Goal: Information Seeking & Learning: Compare options

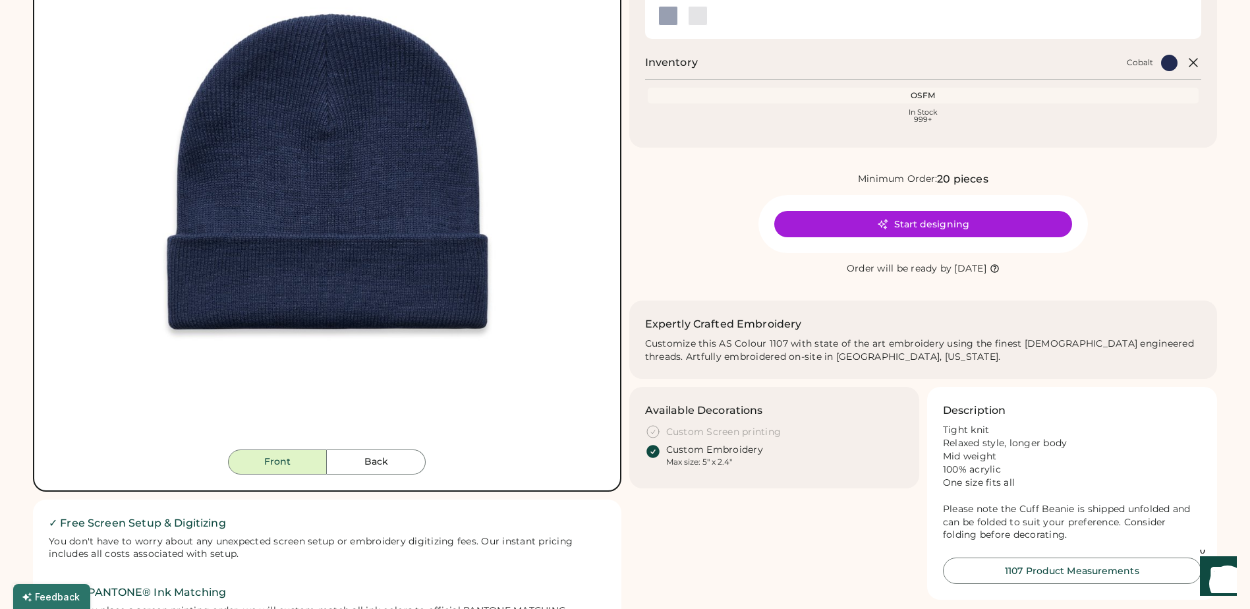
scroll to position [198, 0]
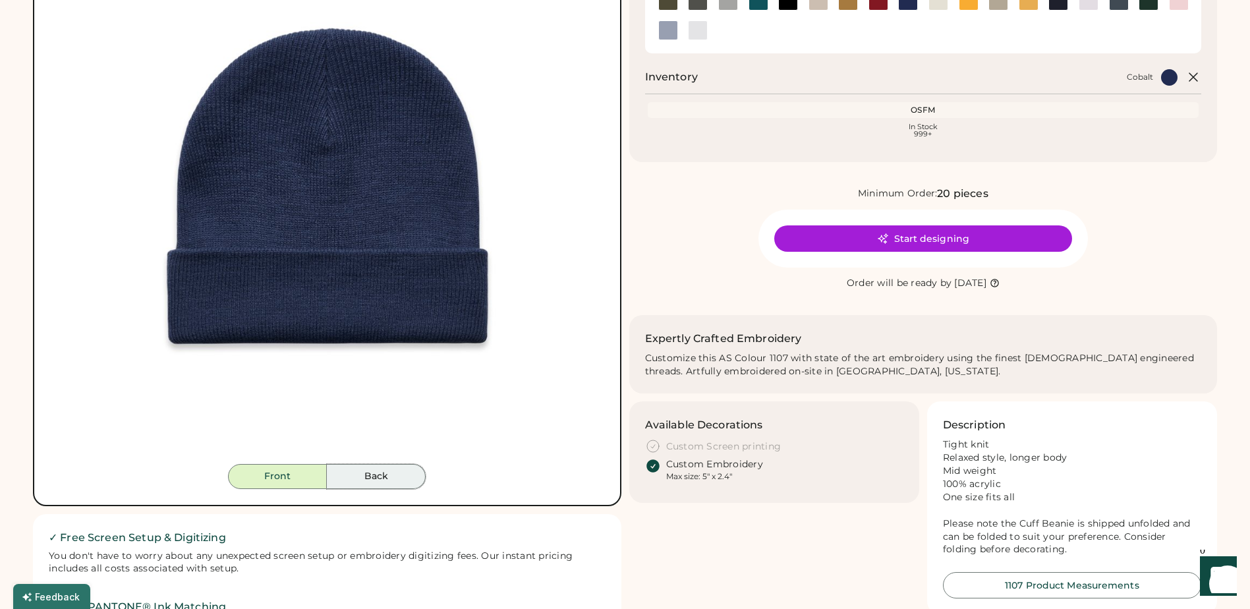
click at [394, 469] on button "Back" at bounding box center [376, 476] width 99 height 25
click at [288, 477] on button "Front" at bounding box center [277, 476] width 99 height 25
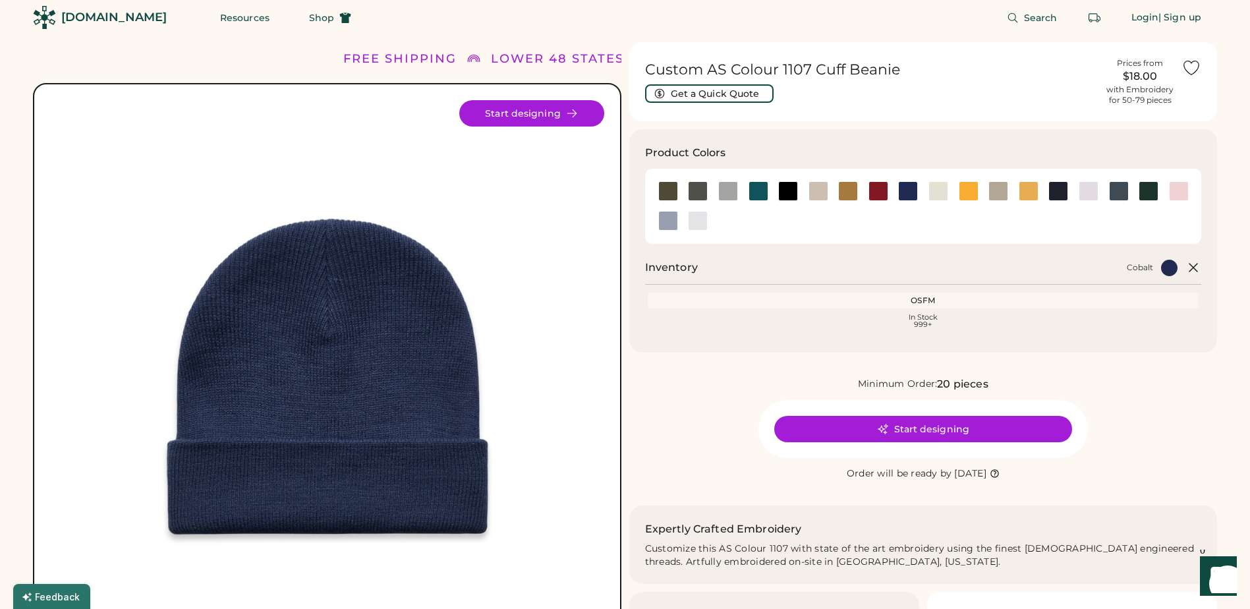
scroll to position [0, 0]
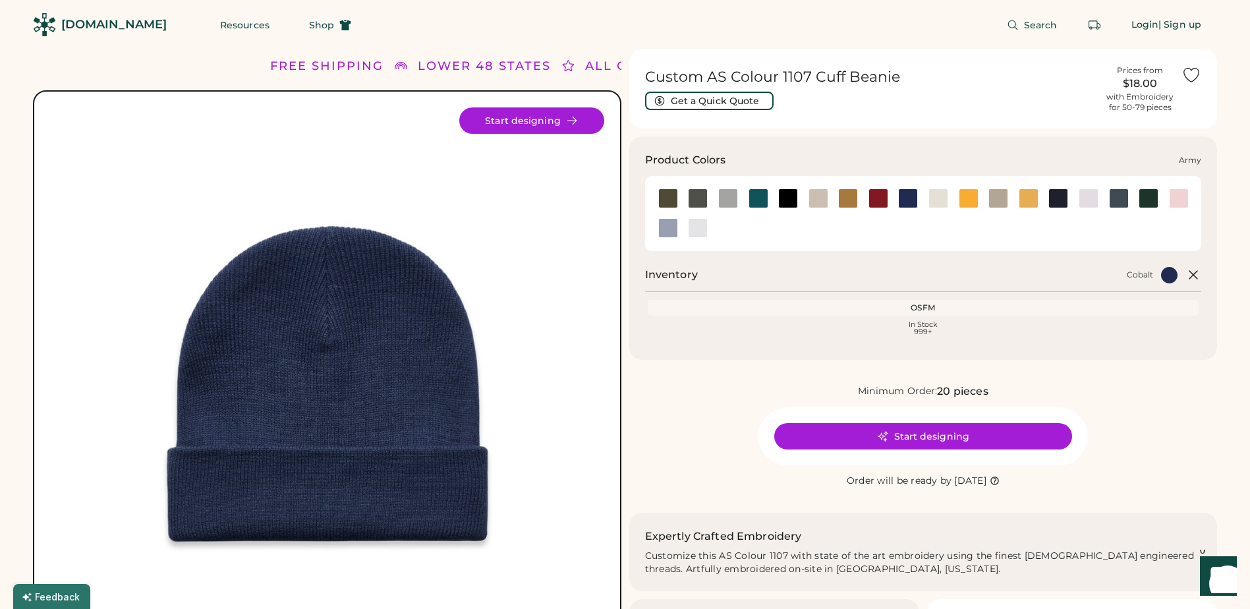
click at [670, 197] on div at bounding box center [668, 198] width 20 height 20
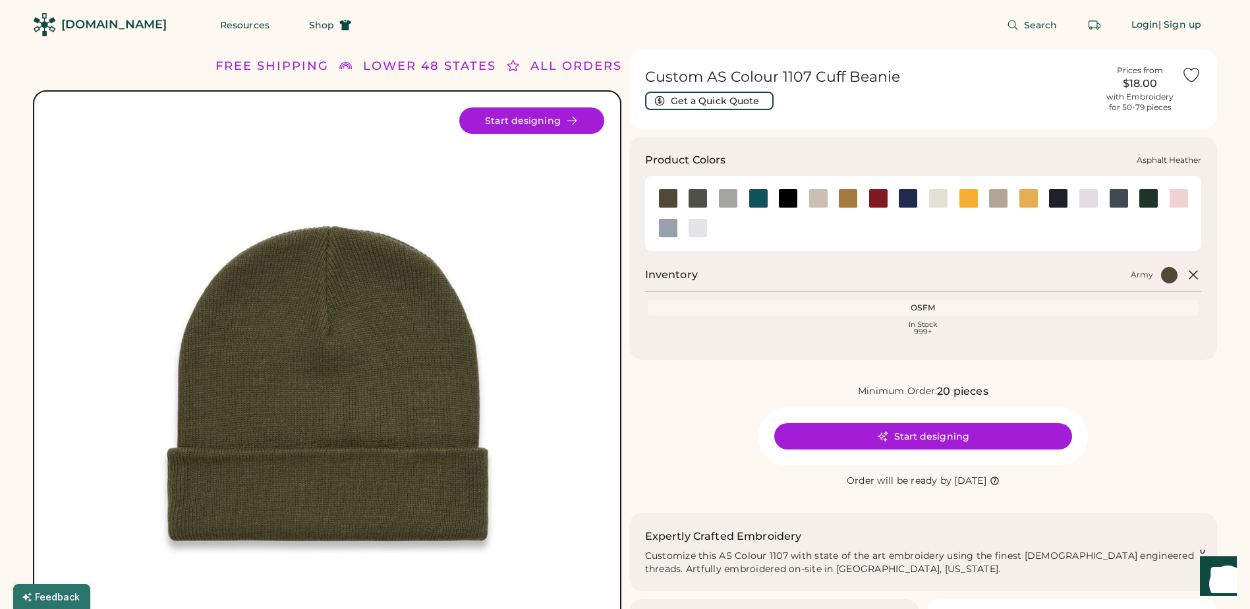
click at [697, 198] on div at bounding box center [698, 198] width 20 height 20
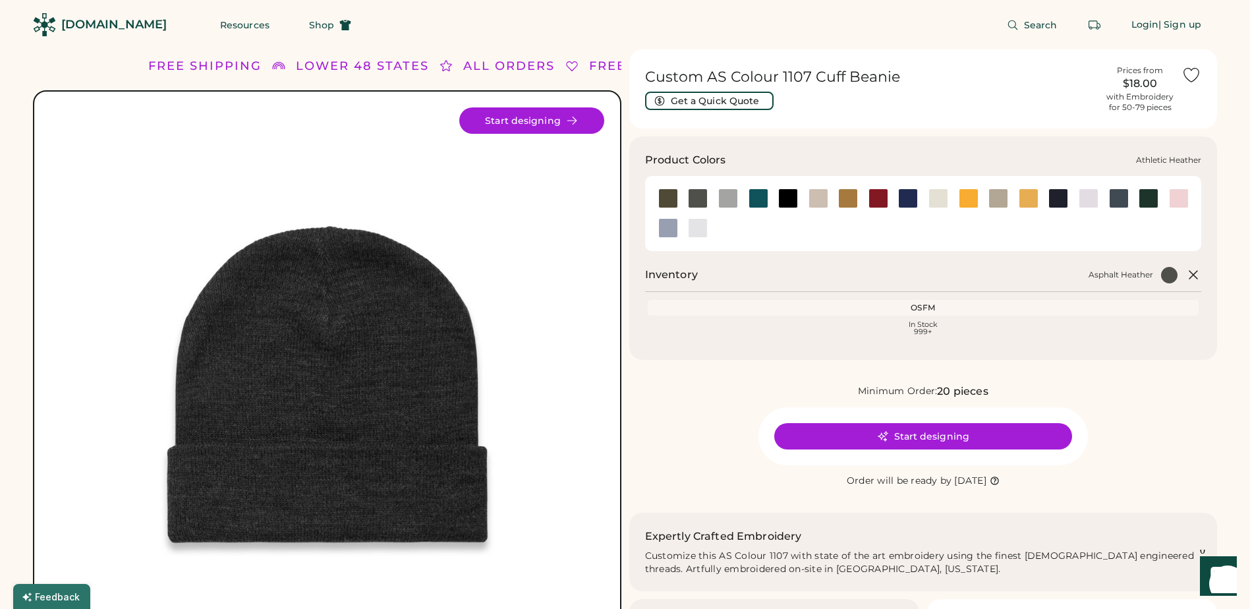
click at [729, 200] on div at bounding box center [728, 198] width 20 height 20
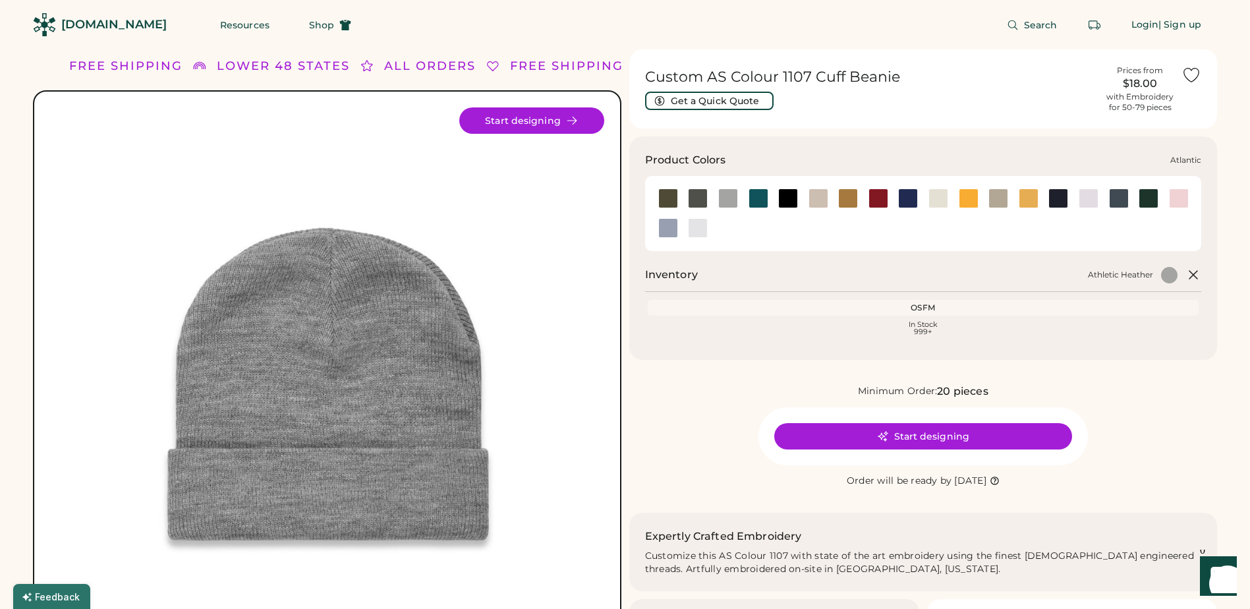
click at [764, 198] on div at bounding box center [758, 198] width 20 height 20
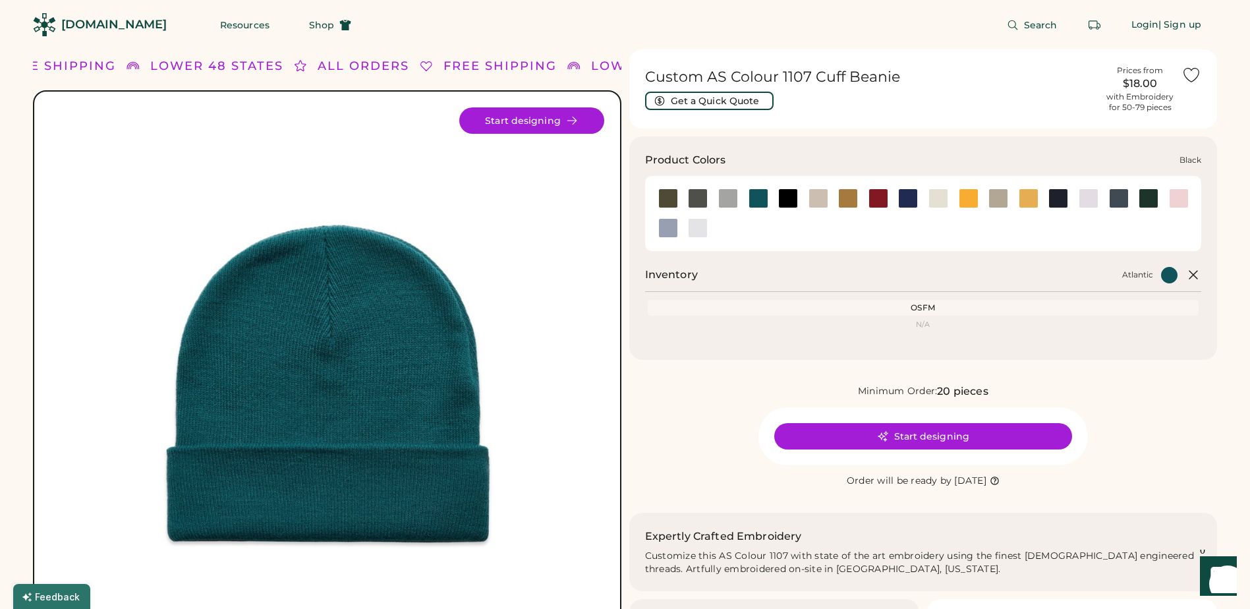
click at [789, 199] on div at bounding box center [788, 198] width 20 height 20
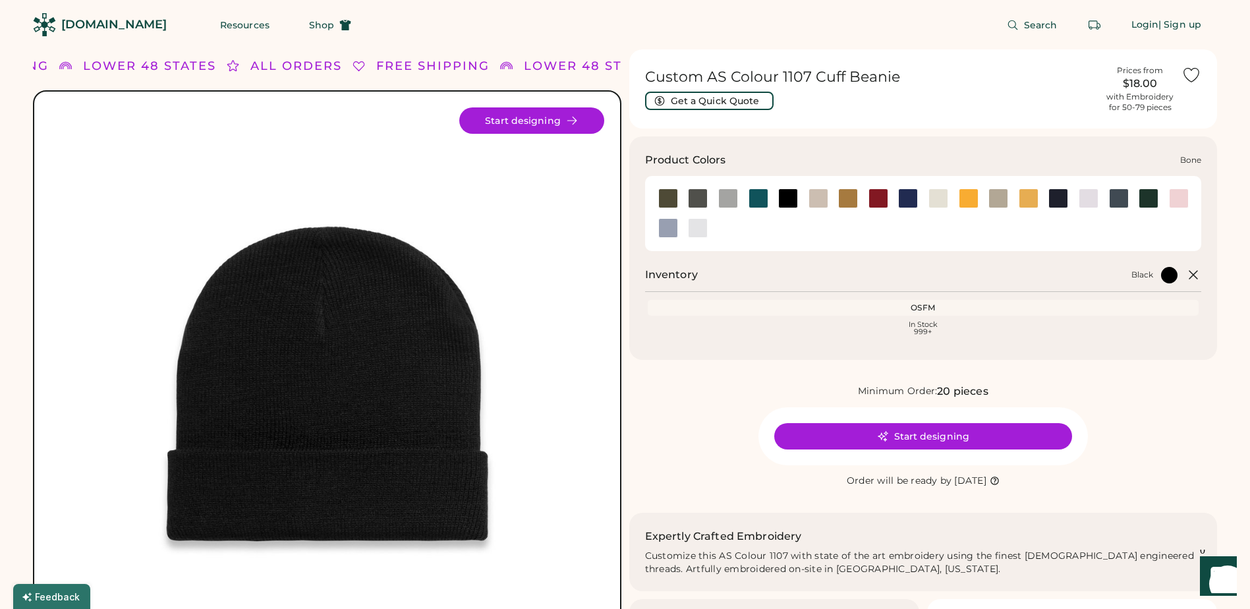
click at [818, 198] on div at bounding box center [818, 198] width 20 height 20
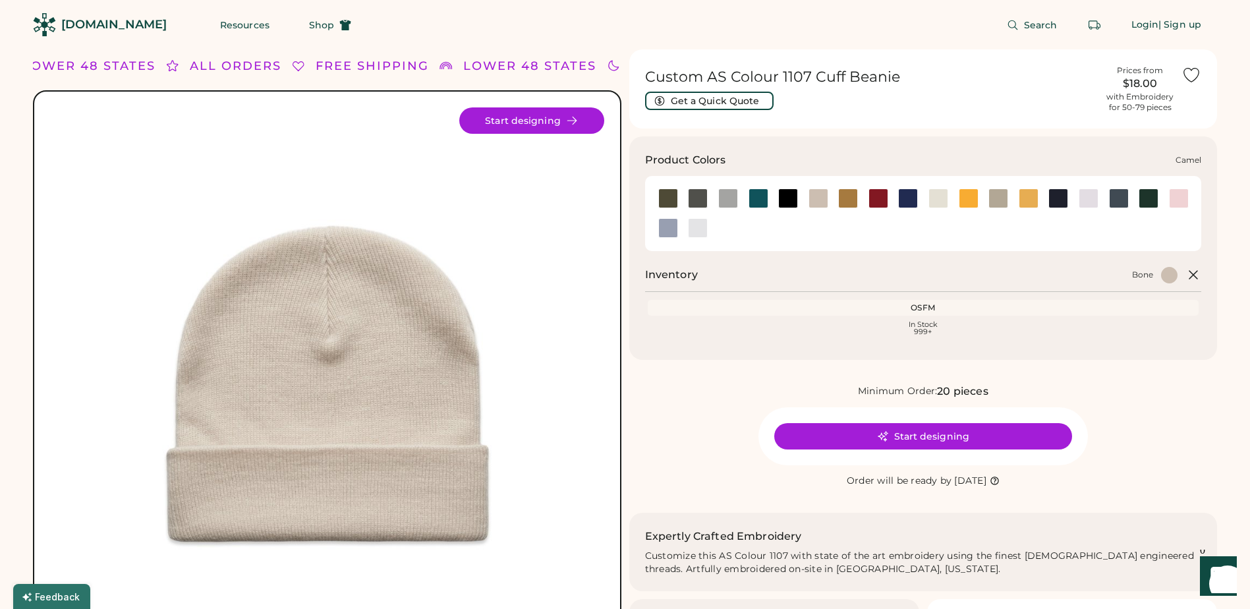
click at [849, 197] on div at bounding box center [848, 198] width 20 height 20
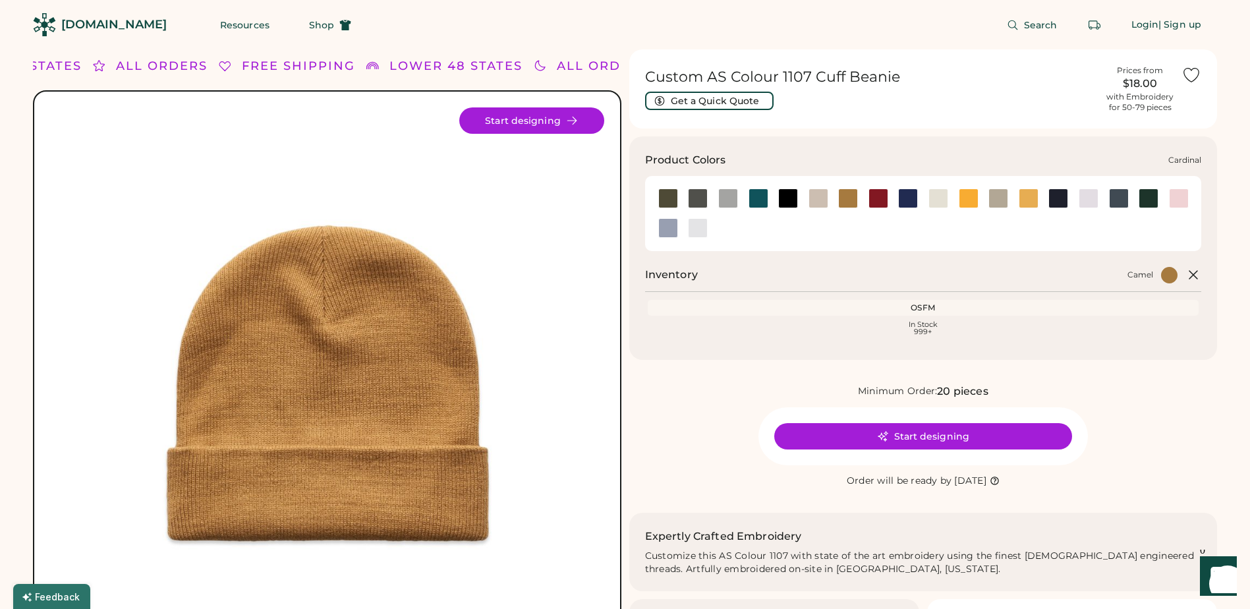
click at [876, 198] on div at bounding box center [878, 198] width 20 height 20
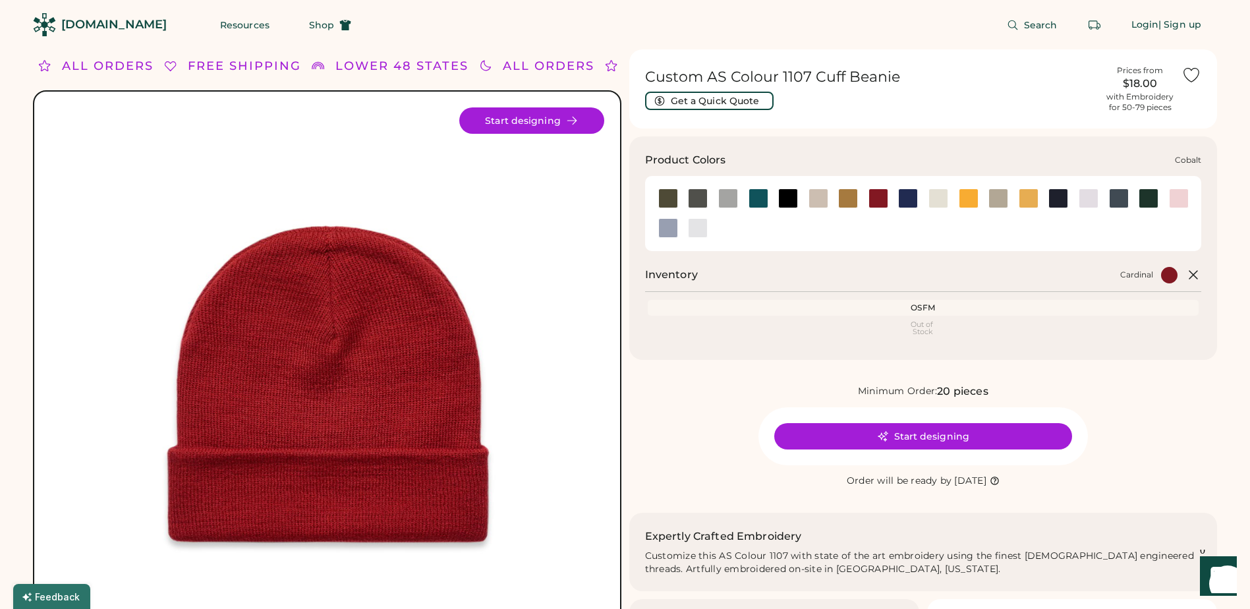
click at [914, 198] on div at bounding box center [908, 198] width 20 height 20
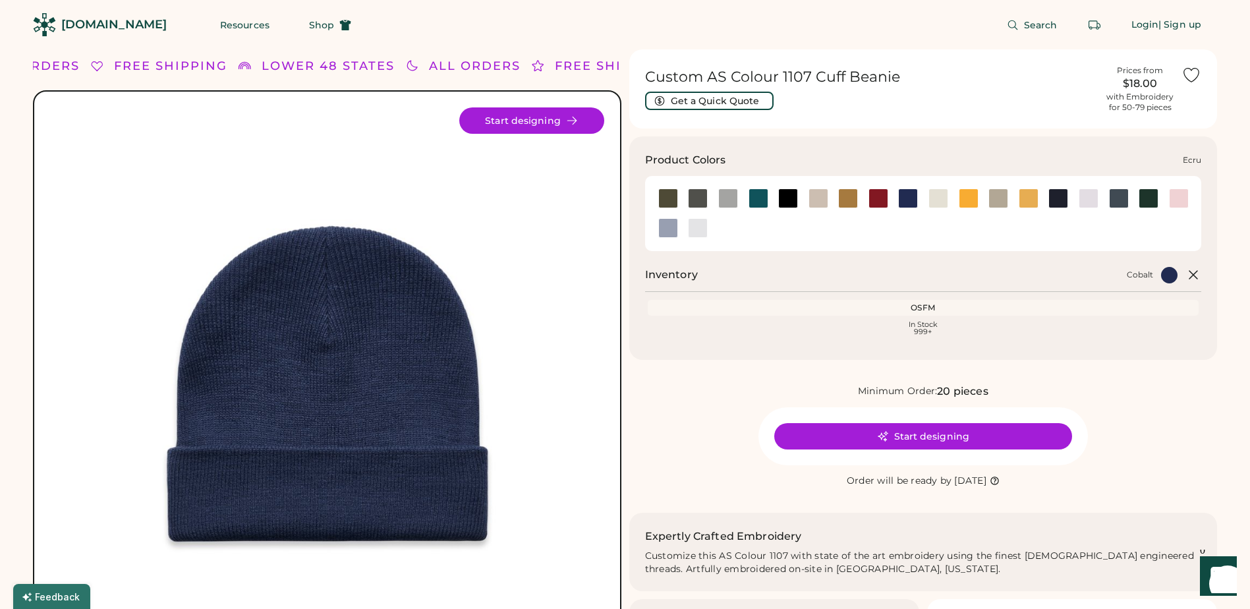
click at [935, 198] on div at bounding box center [938, 198] width 20 height 20
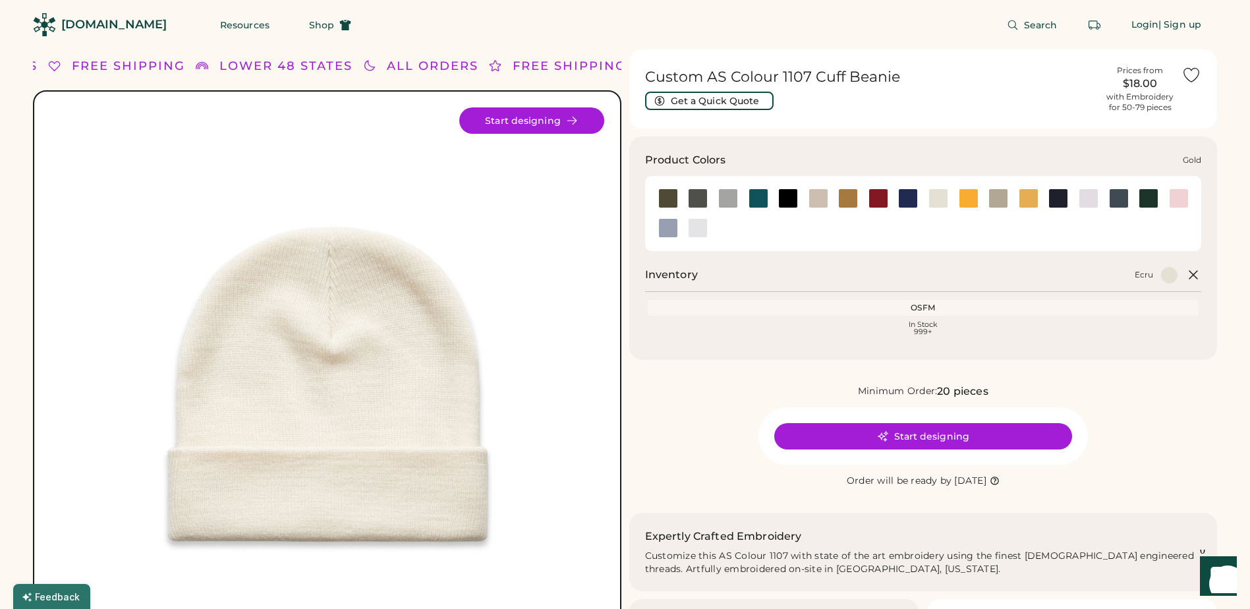
click at [968, 202] on div at bounding box center [969, 198] width 20 height 20
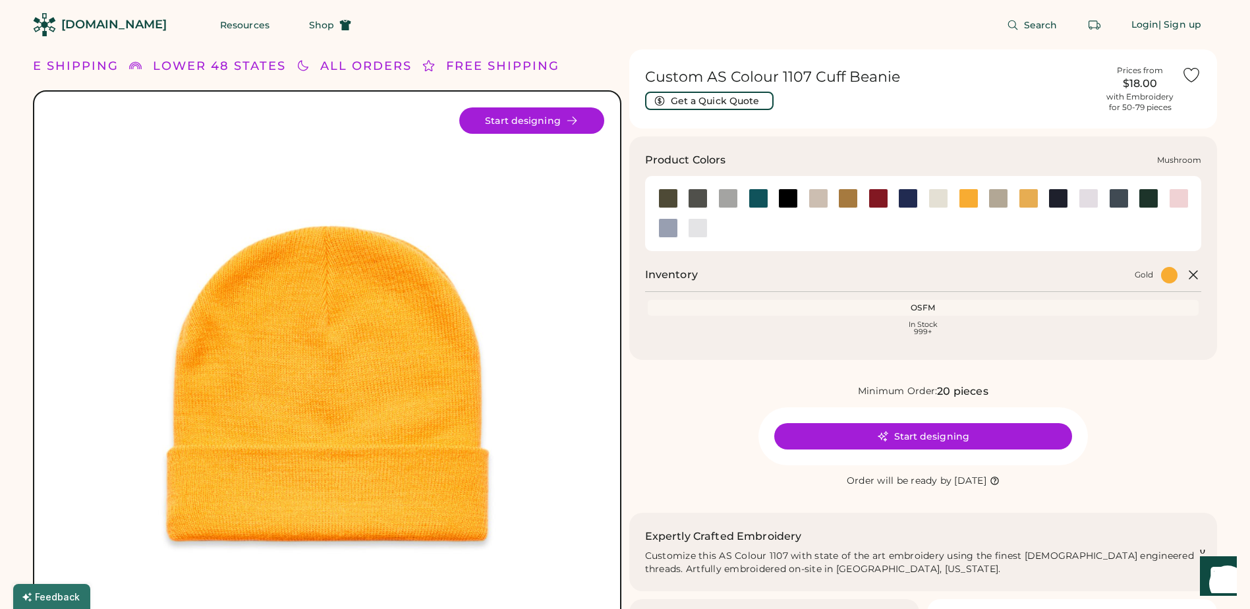
click at [998, 199] on div at bounding box center [998, 198] width 20 height 20
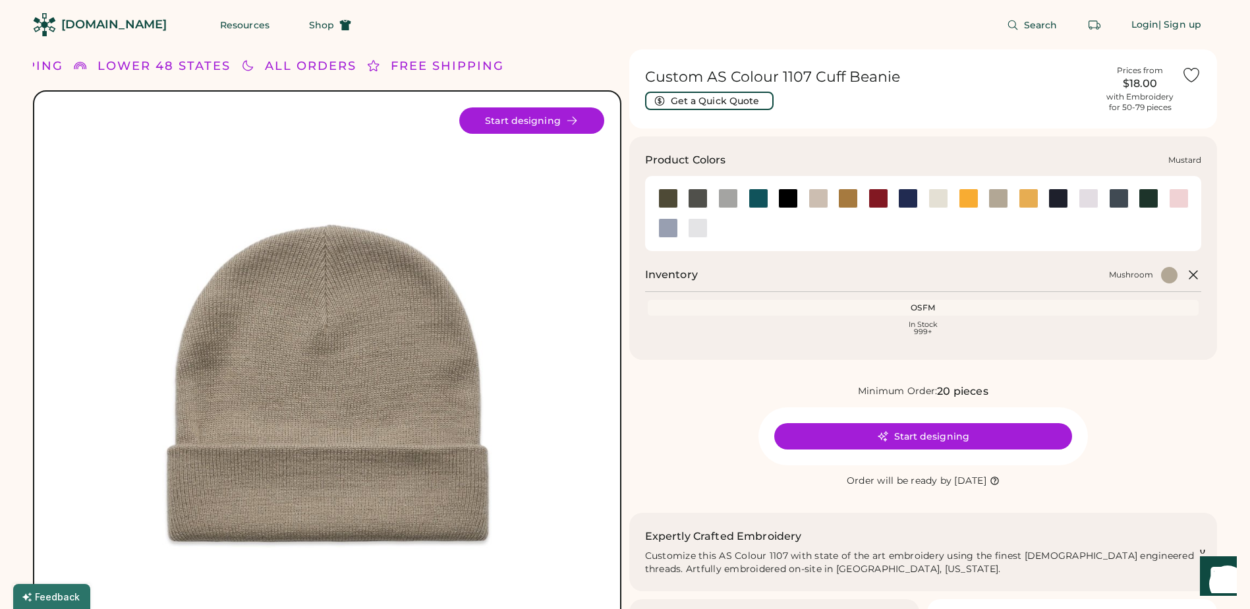
click at [1032, 200] on div at bounding box center [1028, 198] width 20 height 20
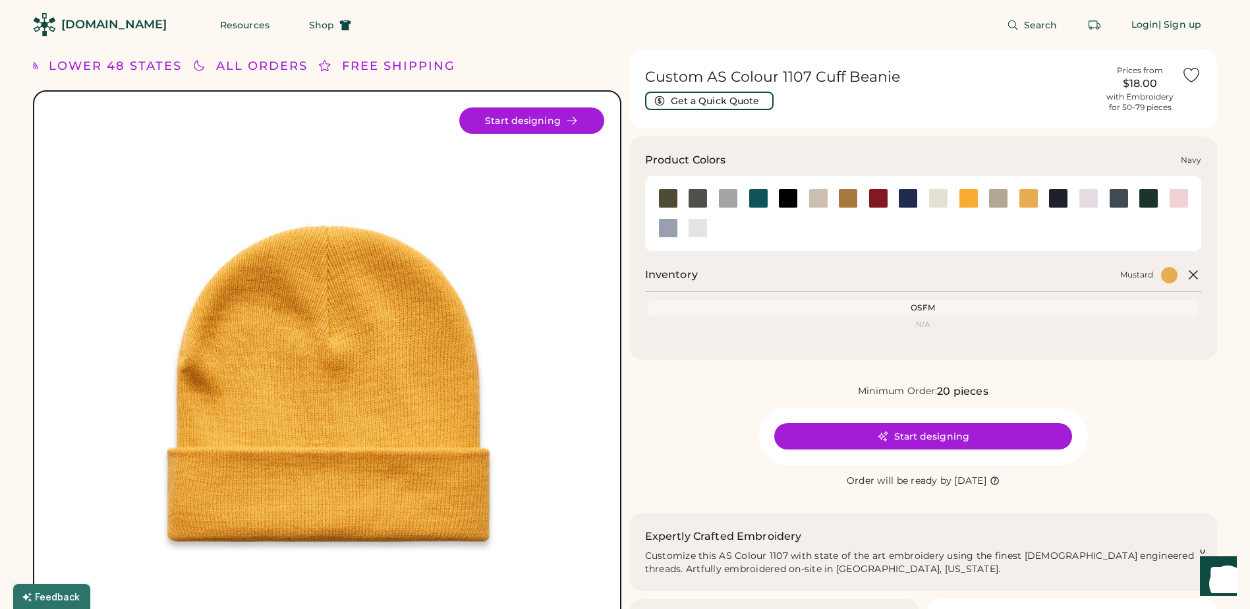
click at [1058, 199] on div at bounding box center [1058, 198] width 20 height 20
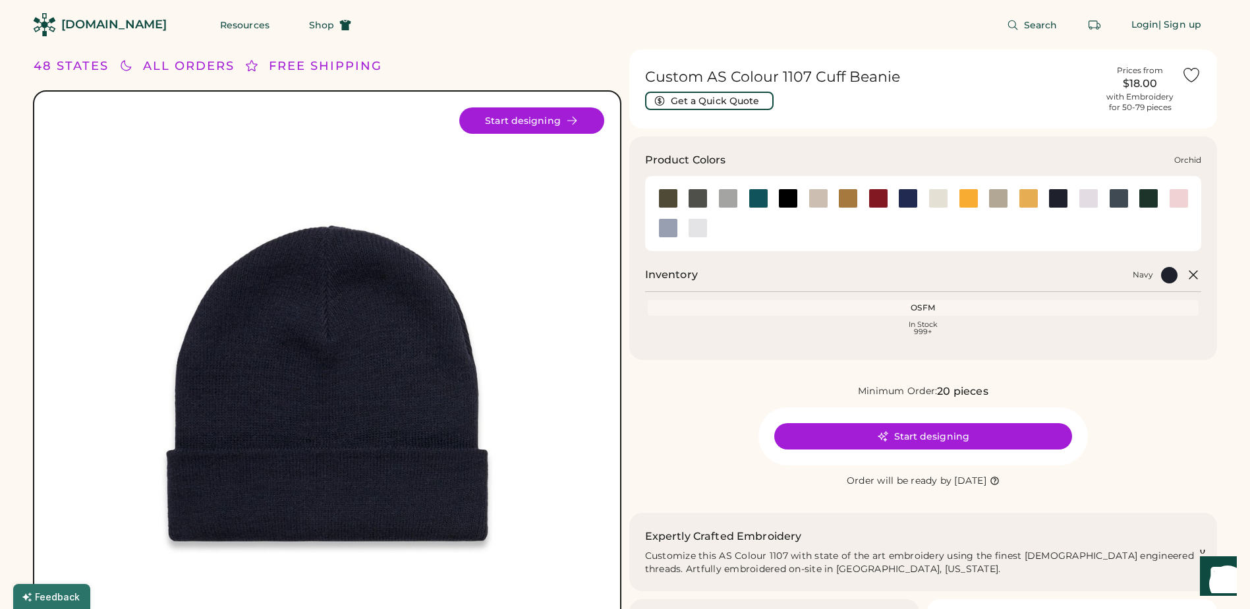
click at [1086, 200] on div at bounding box center [1088, 198] width 20 height 20
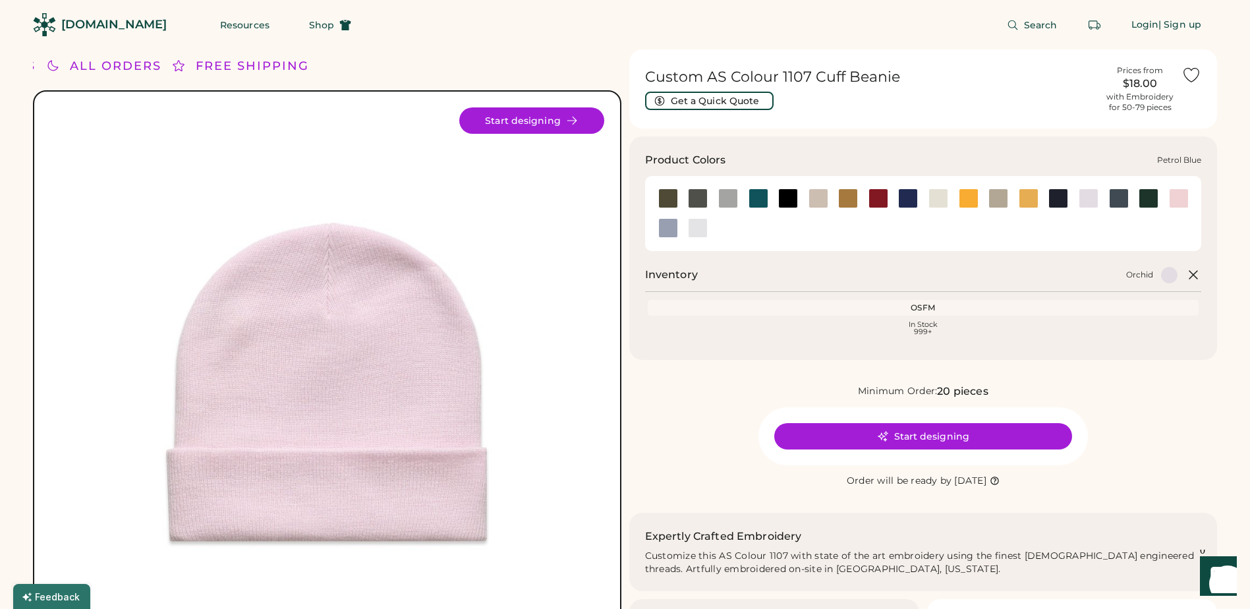
click at [1116, 200] on div at bounding box center [1119, 198] width 20 height 20
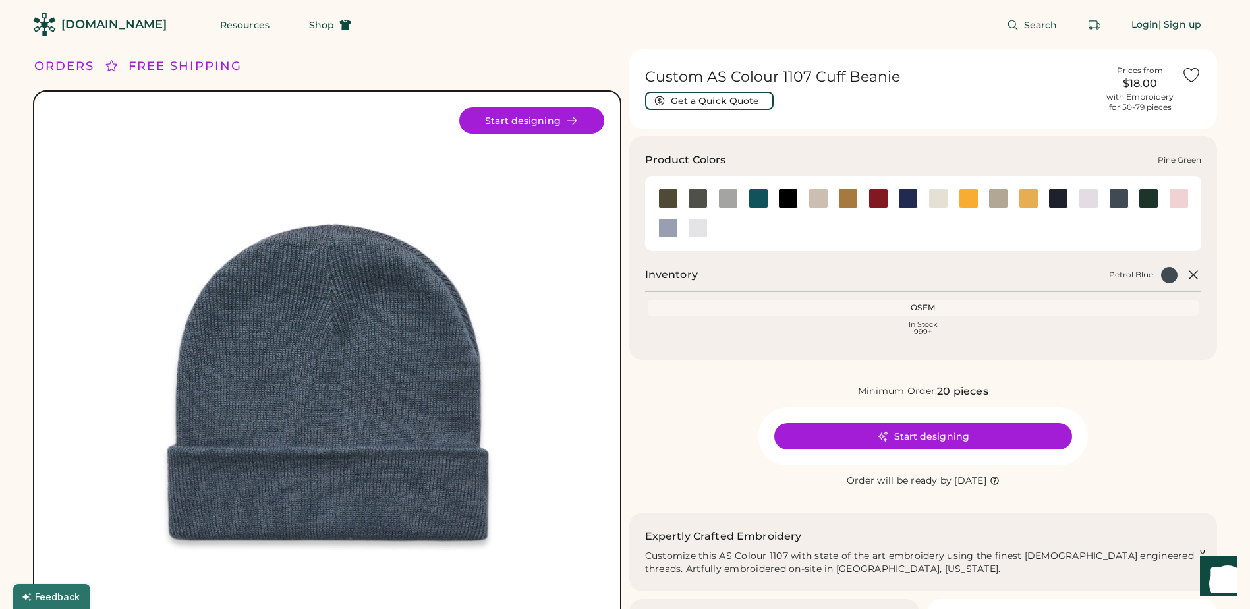
click at [1153, 200] on div at bounding box center [1148, 198] width 20 height 20
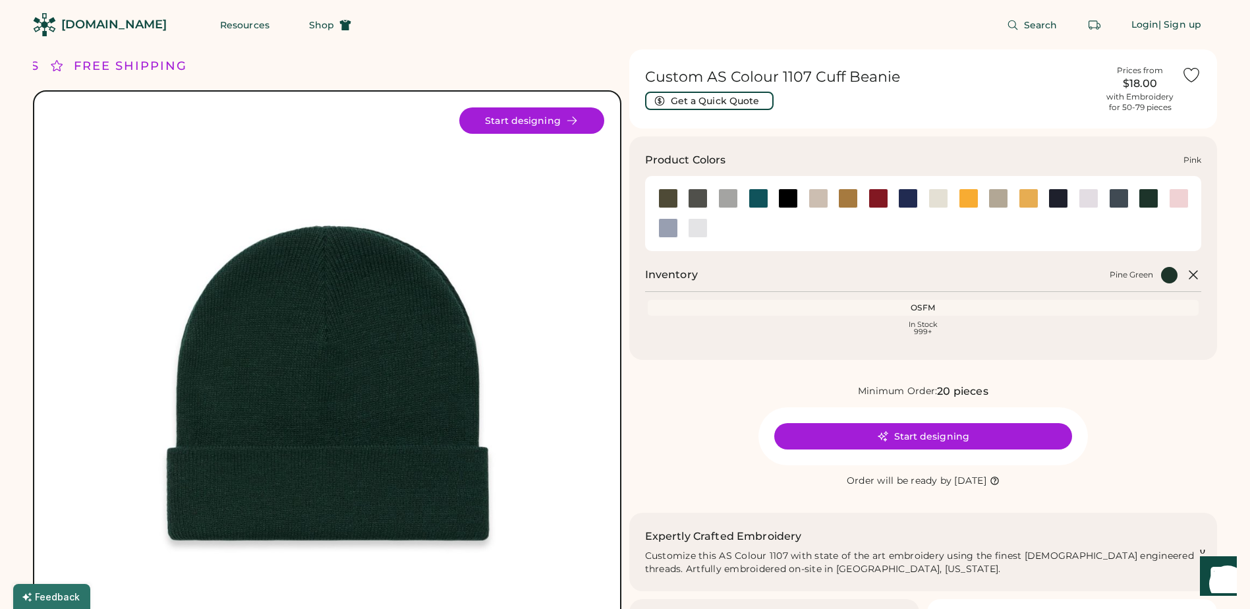
click at [1182, 202] on div at bounding box center [1179, 198] width 20 height 20
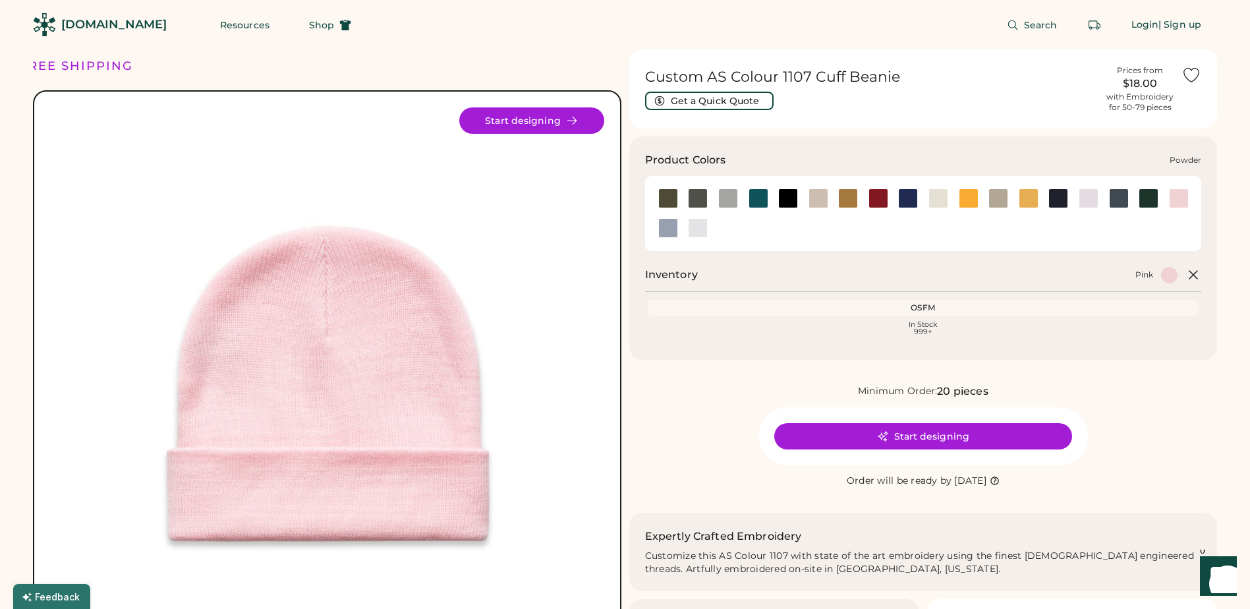
click at [661, 226] on div at bounding box center [668, 228] width 20 height 20
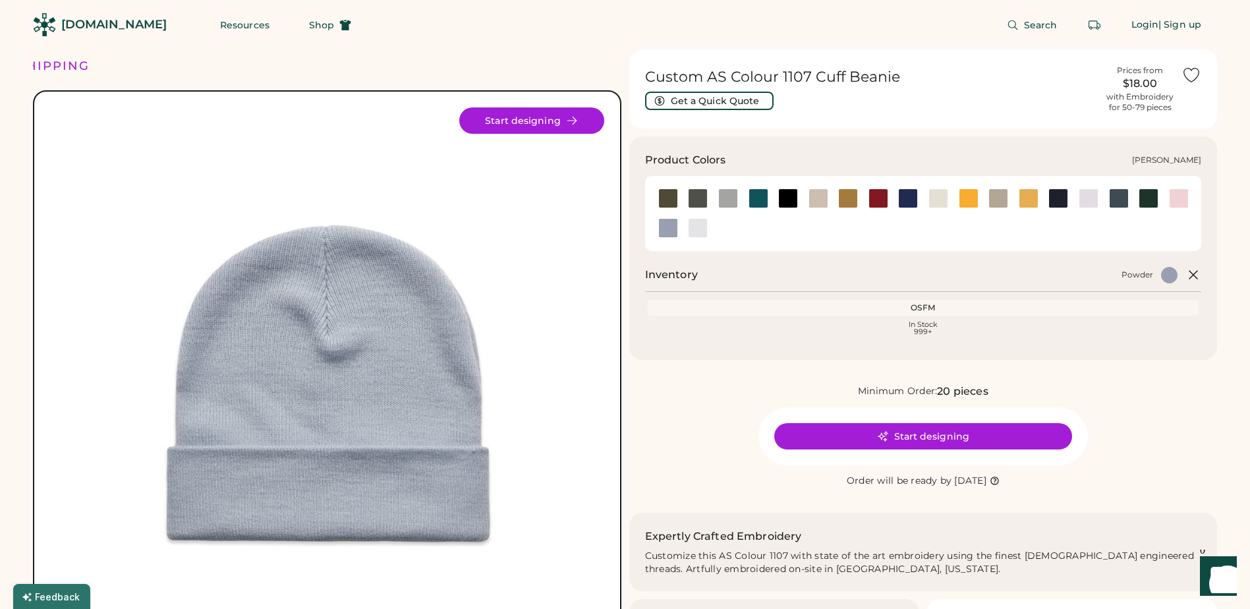
click at [699, 223] on div at bounding box center [698, 228] width 20 height 20
